Goal: Transaction & Acquisition: Purchase product/service

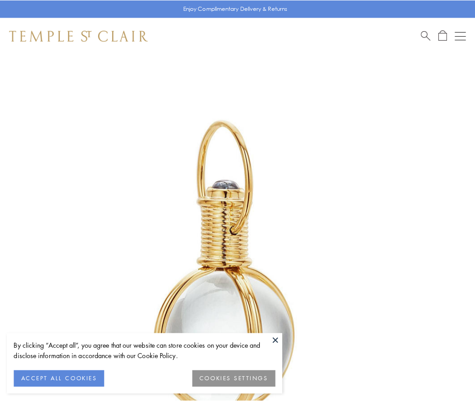
scroll to position [236, 0]
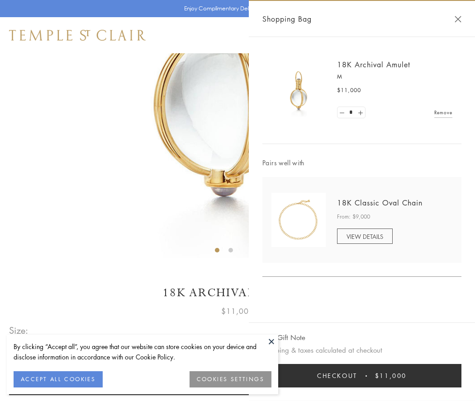
click at [362, 376] on button "Checkout $11,000" at bounding box center [361, 376] width 199 height 24
